Goal: Task Accomplishment & Management: Use online tool/utility

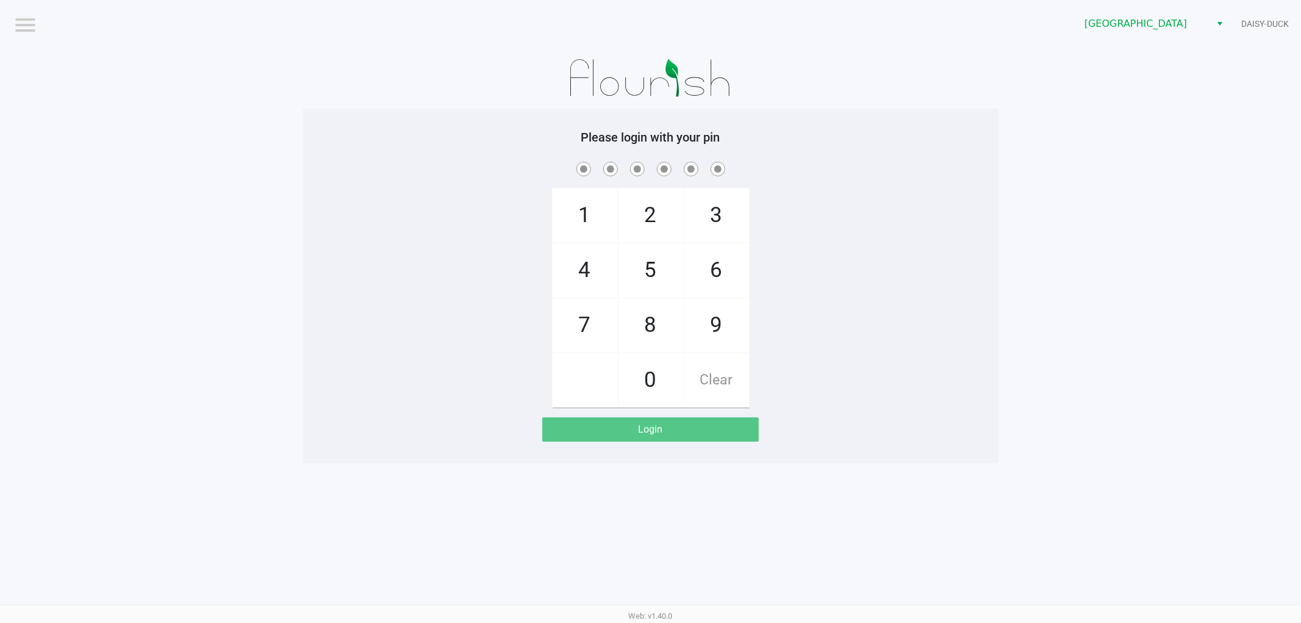
click at [418, 284] on div "1 4 7 2 5 8 0 3 6 9 Clear" at bounding box center [650, 283] width 695 height 248
checkbox input "true"
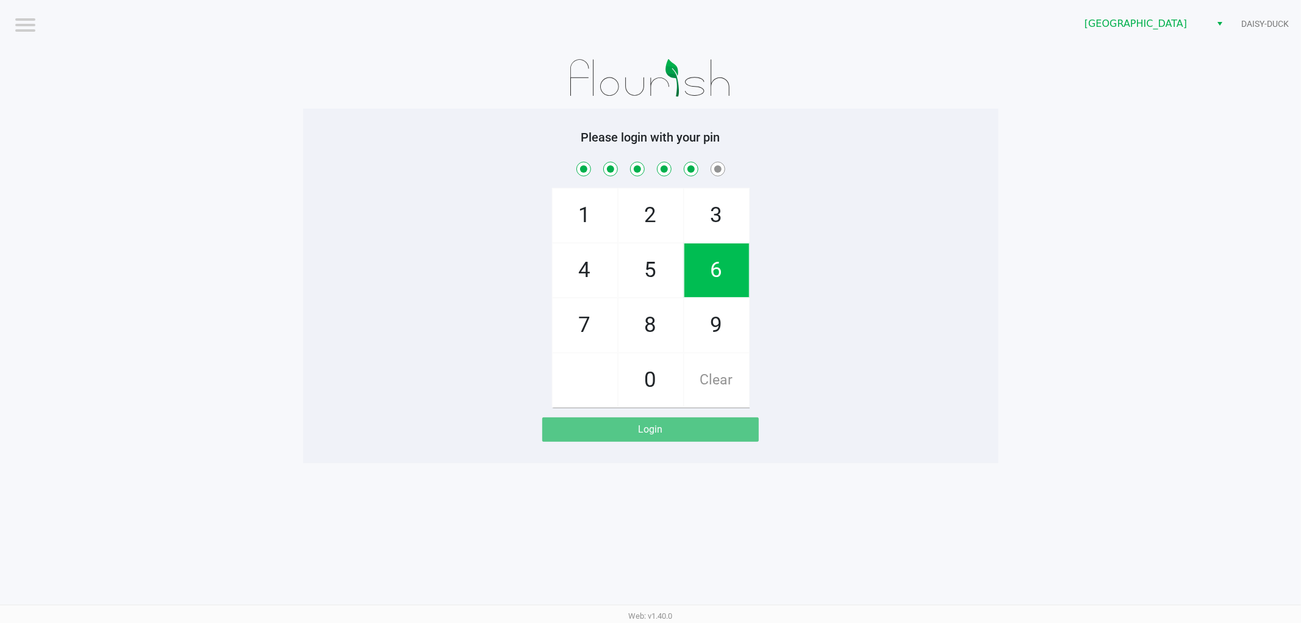
checkbox input "true"
